Goal: Book appointment/travel/reservation

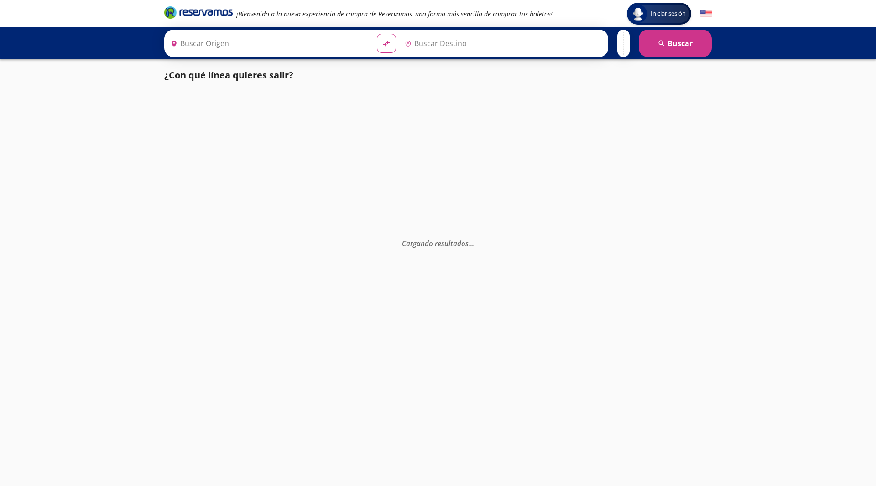
type input "[GEOGRAPHIC_DATA], [GEOGRAPHIC_DATA]"
type input "[PERSON_NAME], [GEOGRAPHIC_DATA]"
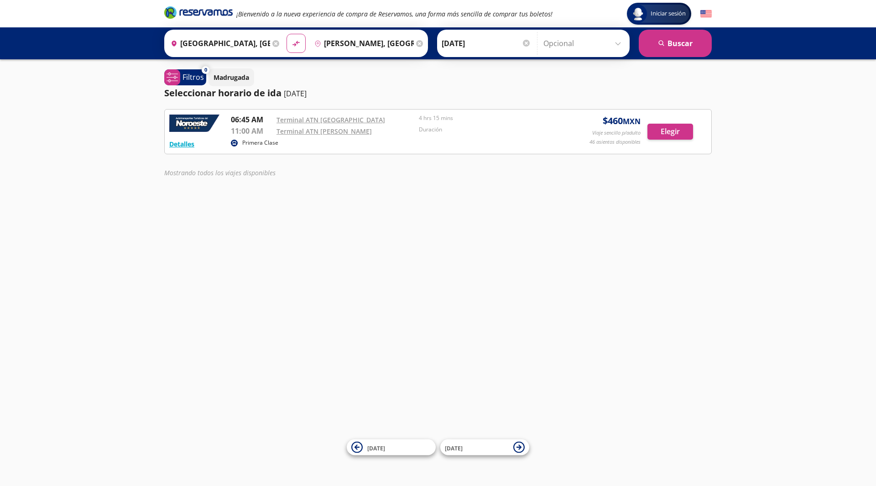
click at [708, 13] on img at bounding box center [706, 13] width 11 height 11
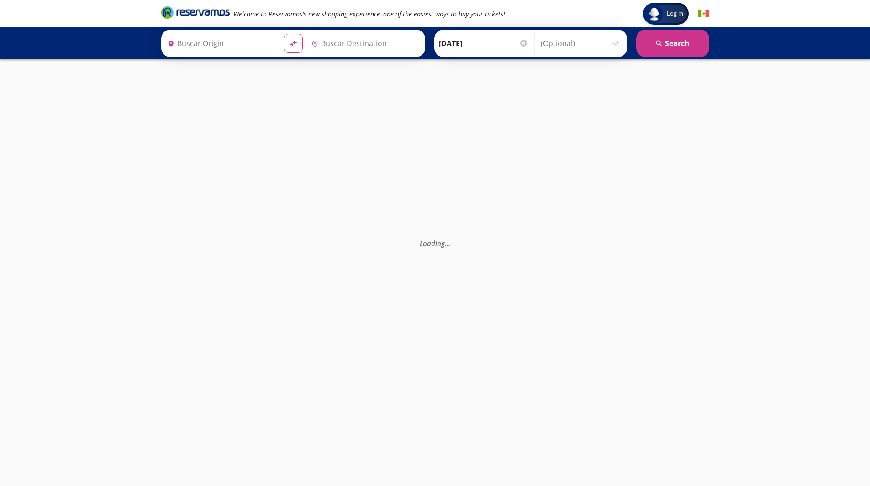
type input "[PERSON_NAME], [GEOGRAPHIC_DATA]"
type input "[GEOGRAPHIC_DATA], [GEOGRAPHIC_DATA]"
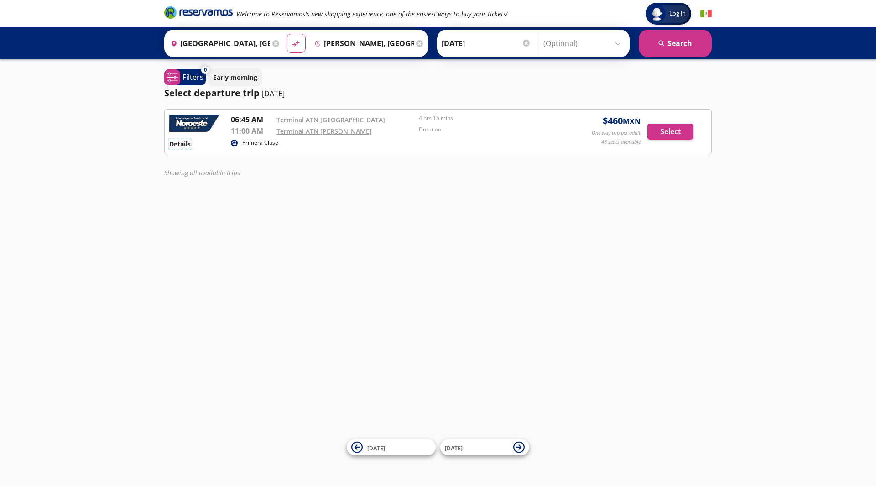
click at [184, 145] on button "Details" at bounding box center [179, 144] width 21 height 10
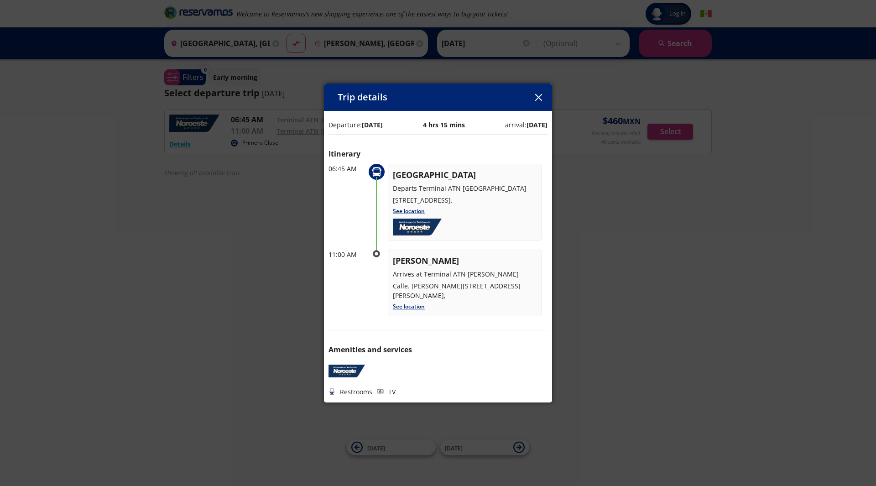
click at [538, 102] on button "button" at bounding box center [539, 97] width 14 height 14
